Goal: Task Accomplishment & Management: Use online tool/utility

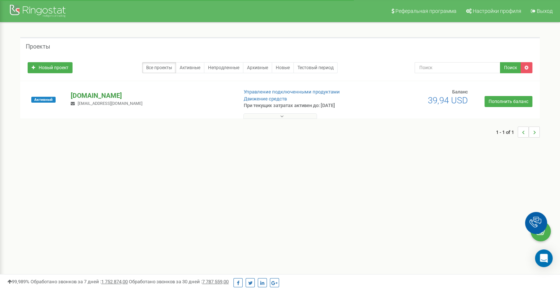
click at [94, 94] on p "[DOMAIN_NAME]" at bounding box center [151, 96] width 161 height 10
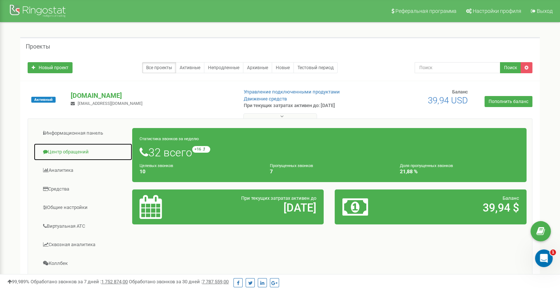
click at [78, 151] on link "Центр обращений" at bounding box center [83, 152] width 99 height 18
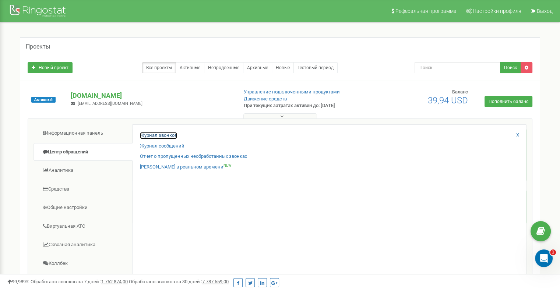
click at [149, 132] on link "Журнал звонков" at bounding box center [158, 135] width 37 height 7
